Goal: Information Seeking & Learning: Learn about a topic

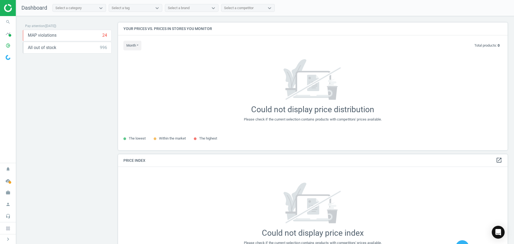
scroll to position [136, 394]
click at [8, 193] on icon "work" at bounding box center [8, 192] width 10 height 10
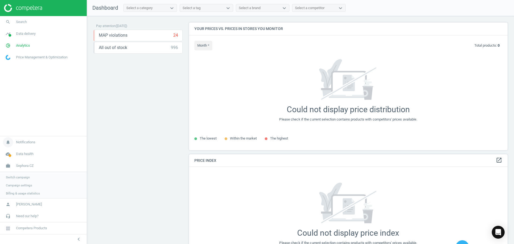
scroll to position [136, 323]
click at [24, 178] on span "Switch campaign" at bounding box center [18, 177] width 24 height 4
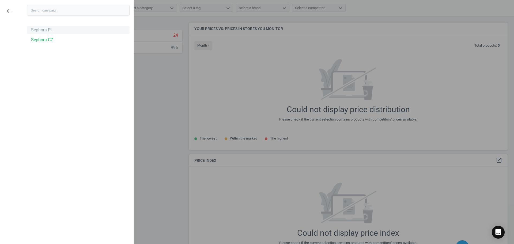
click at [45, 28] on div "Sephora PL" at bounding box center [42, 30] width 22 height 6
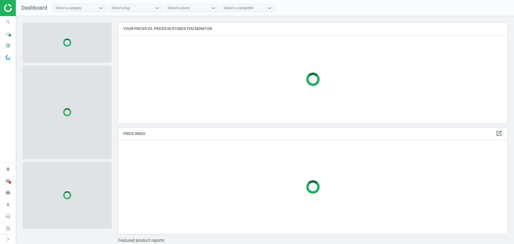
scroll to position [109, 394]
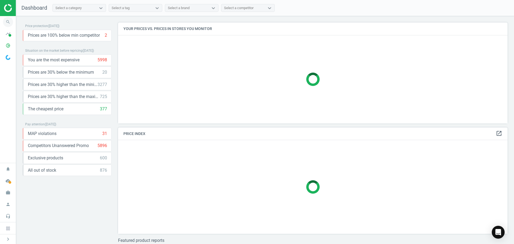
click at [7, 20] on icon "search" at bounding box center [8, 22] width 10 height 10
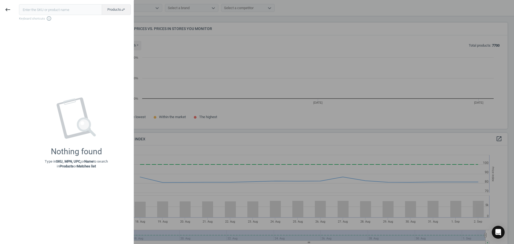
scroll to position [114, 394]
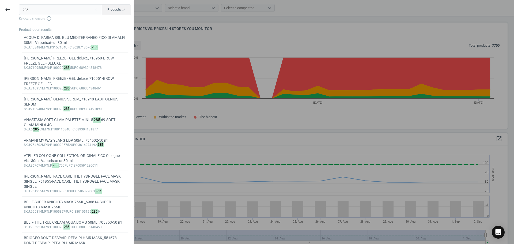
type input "285900"
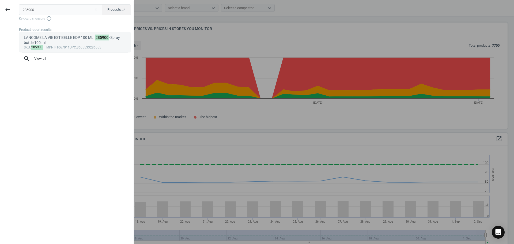
click at [66, 39] on div "LANCOME LA VIE EST BELLE EDP 100 ML_ 285900 -Spray bottle 100 ml" at bounding box center [75, 40] width 103 height 10
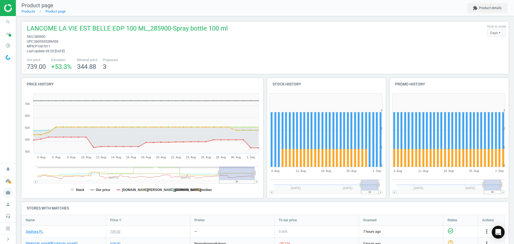
click at [9, 195] on icon "work" at bounding box center [8, 192] width 10 height 10
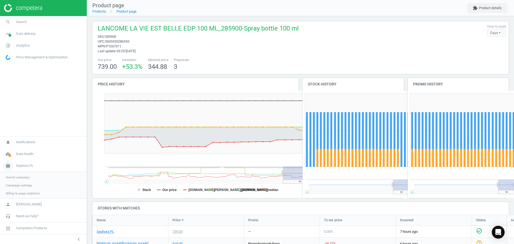
scroll to position [74, 421]
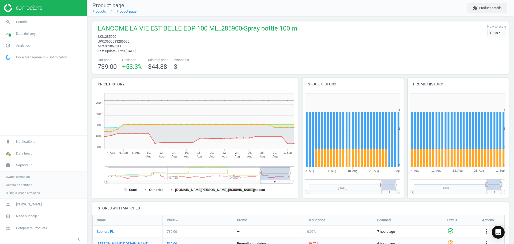
click at [25, 176] on span "Switch campaign" at bounding box center [18, 177] width 24 height 4
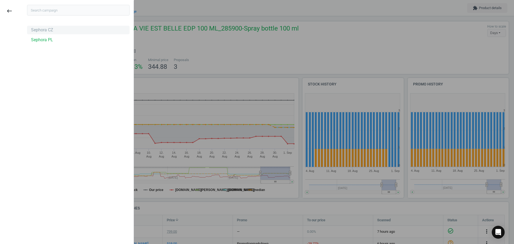
click at [50, 28] on div "Sephora CZ" at bounding box center [42, 30] width 22 height 6
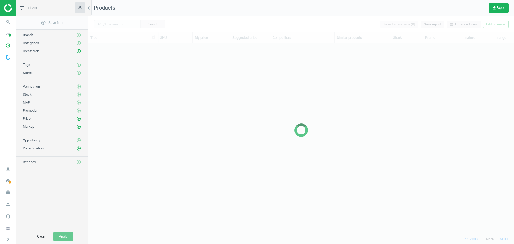
scroll to position [183, 422]
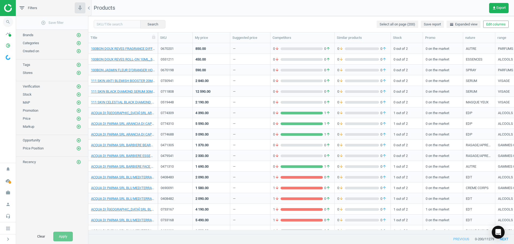
click at [11, 21] on icon "search" at bounding box center [8, 22] width 10 height 10
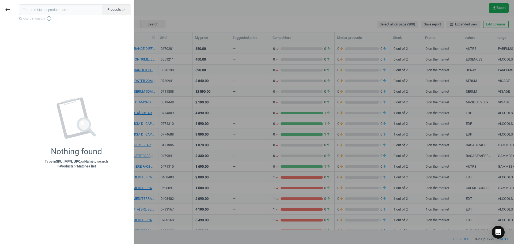
click at [47, 10] on input "text" at bounding box center [60, 9] width 83 height 11
type input "285900"
click at [116, 9] on span "Products swap_horiz" at bounding box center [116, 9] width 18 height 5
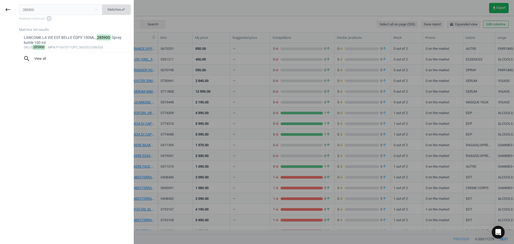
click at [108, 11] on span "Matches swap_horiz" at bounding box center [117, 9] width 18 height 5
click at [69, 42] on div "LANCOME LA VIE EST BELLE EDPV 100ML_ 285900 -Spray bottle 100 ml" at bounding box center [75, 40] width 103 height 10
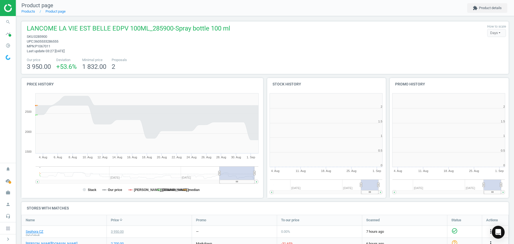
scroll to position [115, 126]
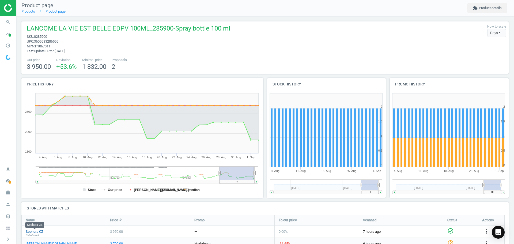
click at [31, 231] on link "Sephora CZ" at bounding box center [35, 231] width 18 height 5
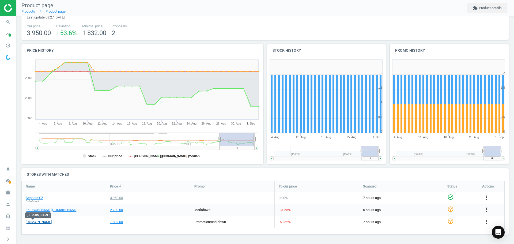
click at [32, 223] on link "notino.cz" at bounding box center [39, 222] width 26 height 5
click at [364, 240] on div "LANCOME LA VIE EST BELLE EDPV 100ML_285900-Spray bottle 100 ml sku : 0285900 up…" at bounding box center [265, 113] width 498 height 262
click at [451, 222] on icon "check_circle_outline" at bounding box center [451, 221] width 6 height 6
click at [36, 211] on link "douglas.cz" at bounding box center [52, 210] width 52 height 5
